Goal: Task Accomplishment & Management: Use online tool/utility

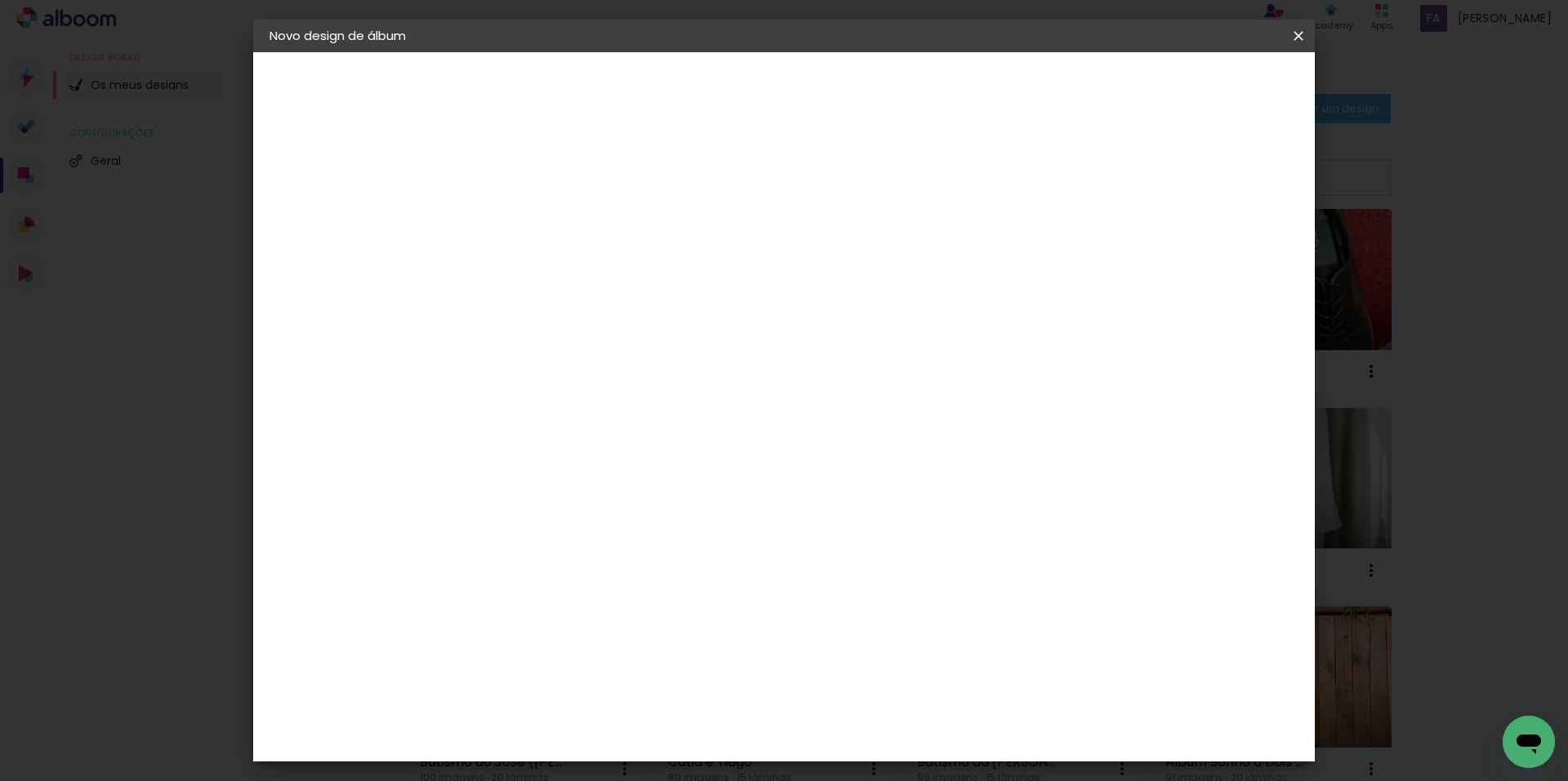
type input "Brigida e [PERSON_NAME]"
type paper-input "Brigida e [PERSON_NAME]"
drag, startPoint x: 1257, startPoint y: 88, endPoint x: 1242, endPoint y: 117, distance: 32.6
click at [0, 0] on slot "Avançar" at bounding box center [0, 0] width 0 height 0
click at [776, 257] on paper-item "Tamanho Livre" at bounding box center [714, 252] width 123 height 42
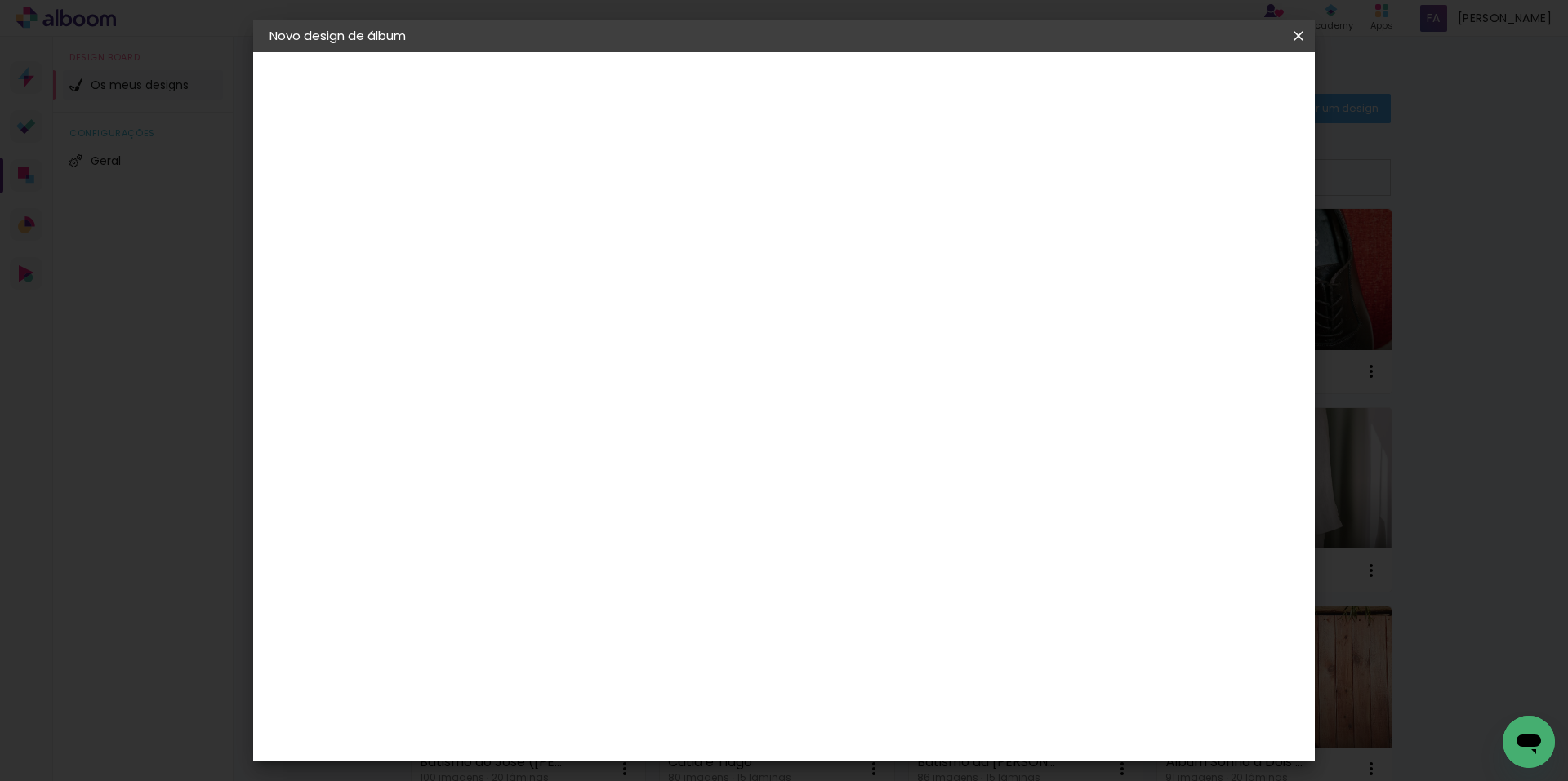
click at [0, 0] on slot "Tamanho Livre" at bounding box center [0, 0] width 0 height 0
click at [0, 0] on slot "Avançar" at bounding box center [0, 0] width 0 height 0
type input "4"
type paper-input "4"
click at [1225, 254] on input "4" at bounding box center [1214, 246] width 29 height 24
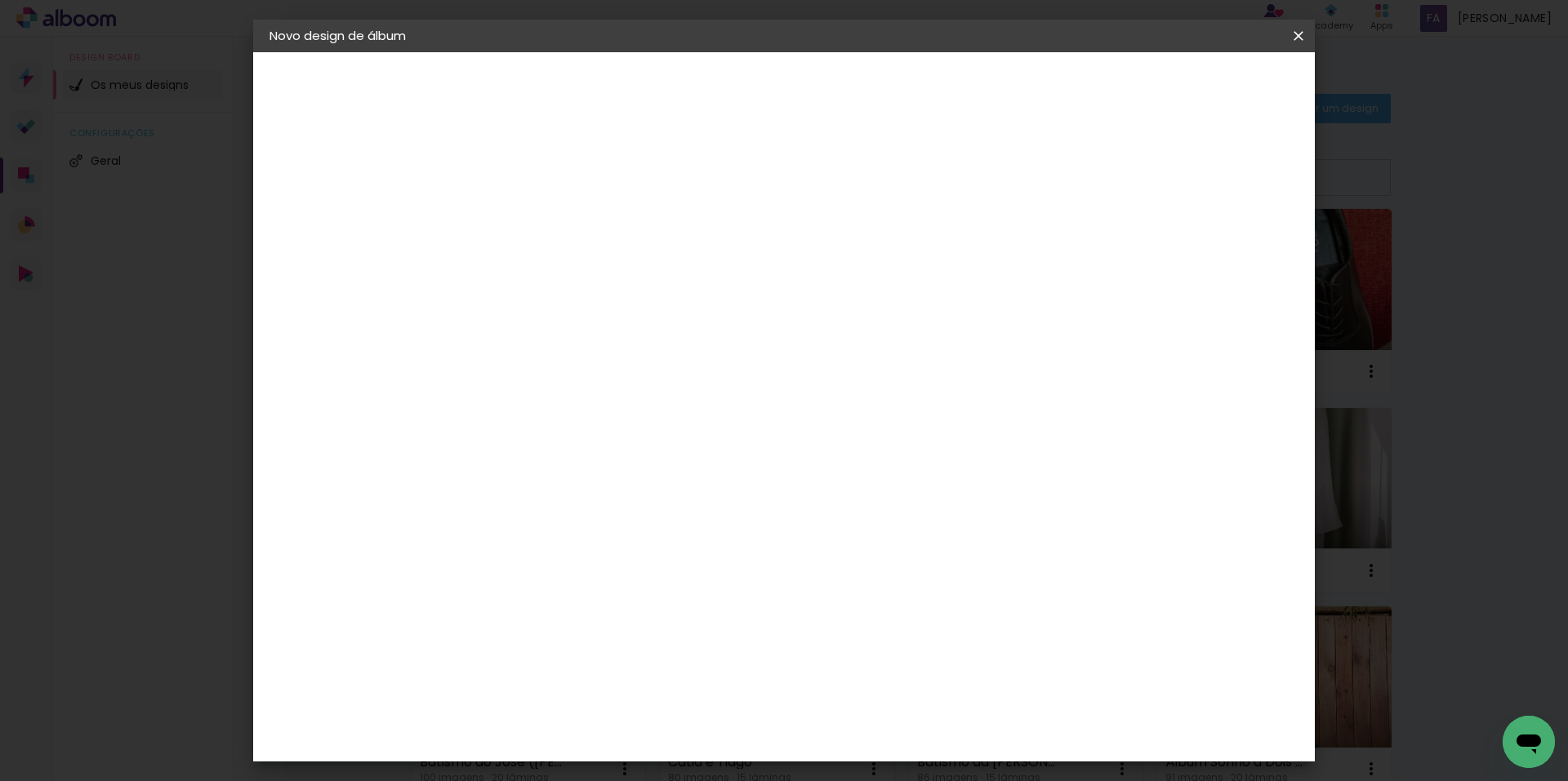
type input "3"
type paper-input "3"
click at [1225, 254] on input "3" at bounding box center [1216, 246] width 29 height 24
type input "2"
type paper-input "2"
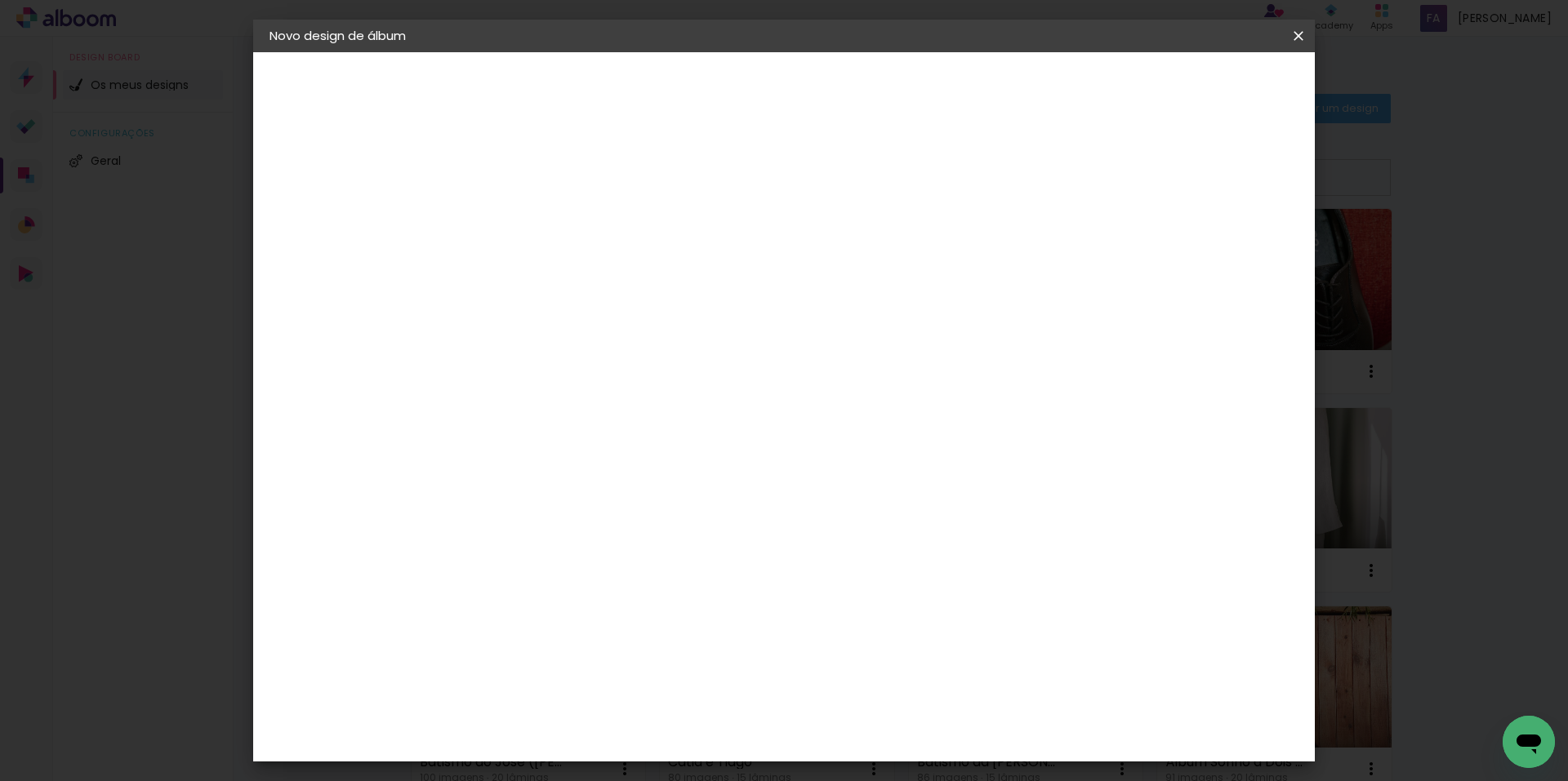
click at [1225, 254] on input "2" at bounding box center [1218, 246] width 29 height 24
click at [1107, 191] on div at bounding box center [1098, 187] width 14 height 14
type paper-checkbox "on"
drag, startPoint x: 487, startPoint y: 463, endPoint x: 504, endPoint y: 463, distance: 17.0
click at [504, 463] on input "30" at bounding box center [485, 463] width 42 height 24
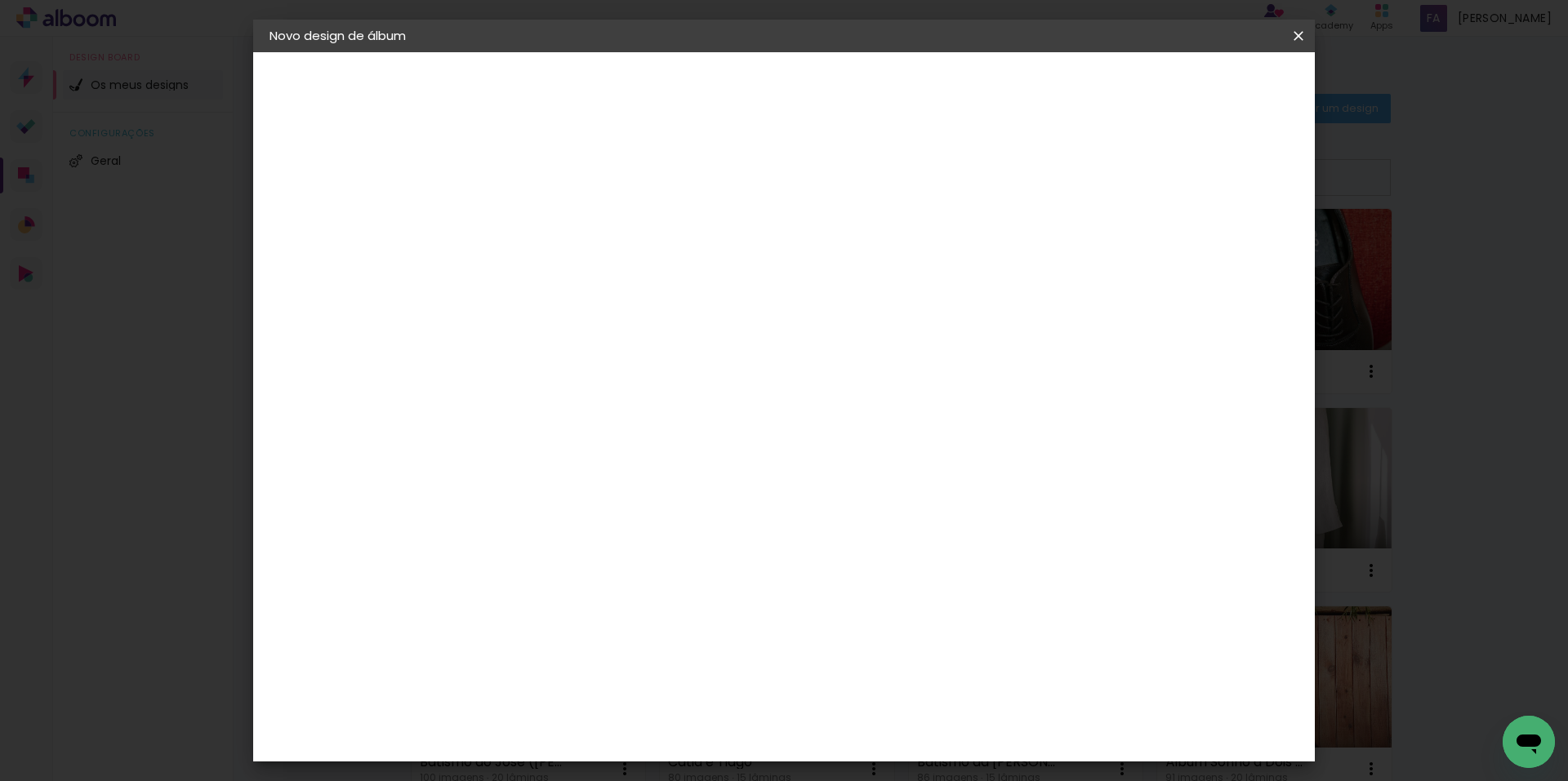
type input "22"
type paper-input "22"
click at [1196, 81] on span "Iniciar design" at bounding box center [1159, 87] width 74 height 12
